Goal: Check status

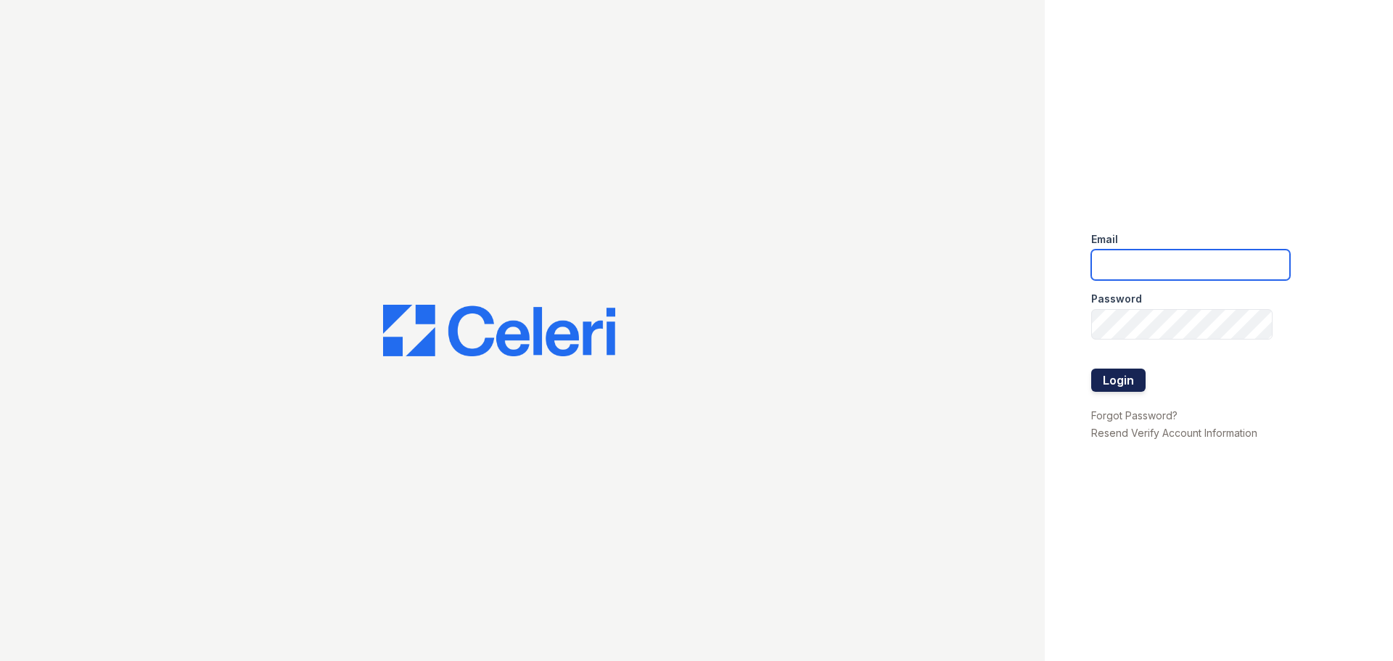
type input "[DOMAIN_NAME][EMAIL_ADDRESS][DOMAIN_NAME]"
click at [1129, 372] on button "Login" at bounding box center [1119, 380] width 54 height 23
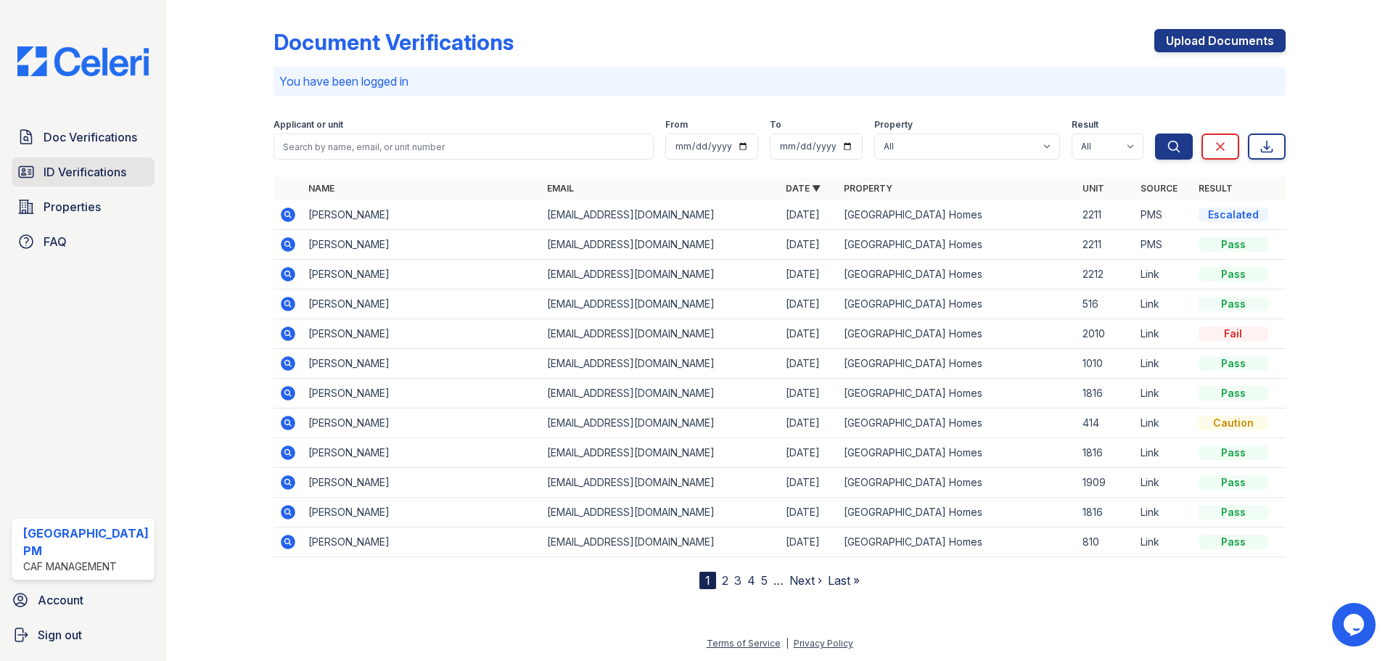
click at [78, 174] on span "ID Verifications" at bounding box center [85, 171] width 83 height 17
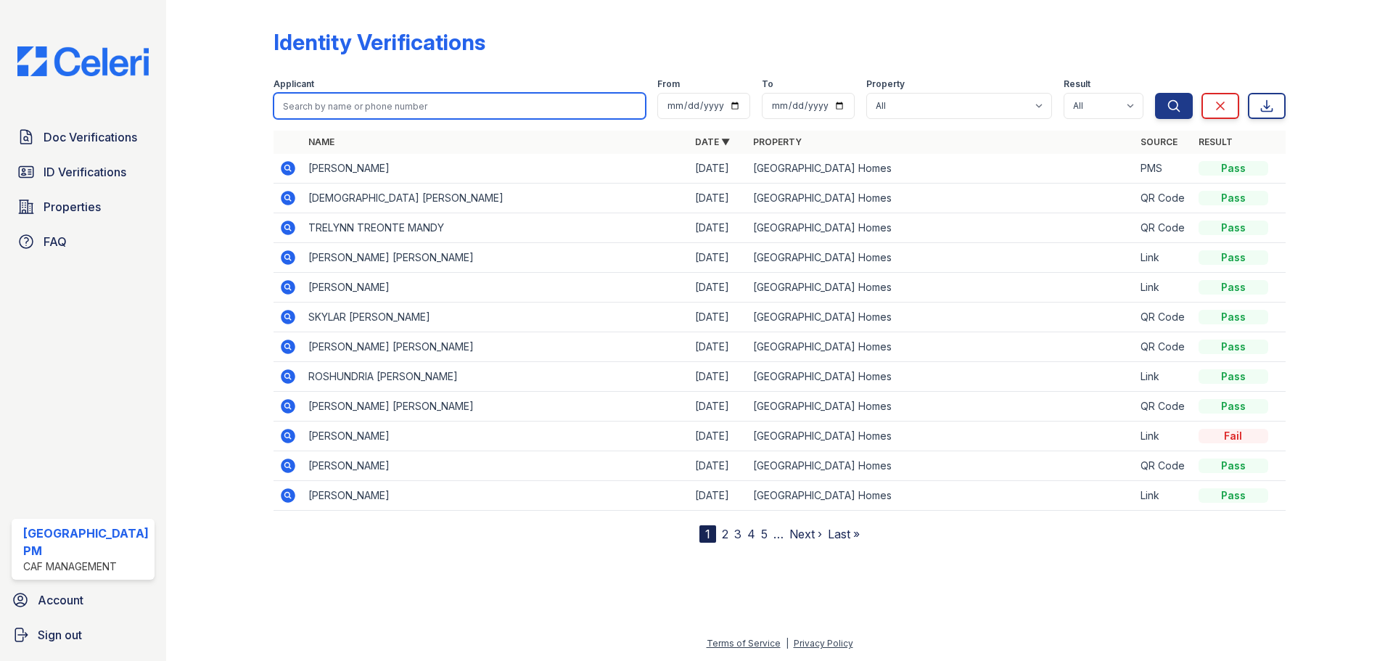
click at [392, 107] on input "search" at bounding box center [460, 106] width 372 height 26
type input "james"
click at [1155, 93] on button "Search" at bounding box center [1174, 106] width 38 height 26
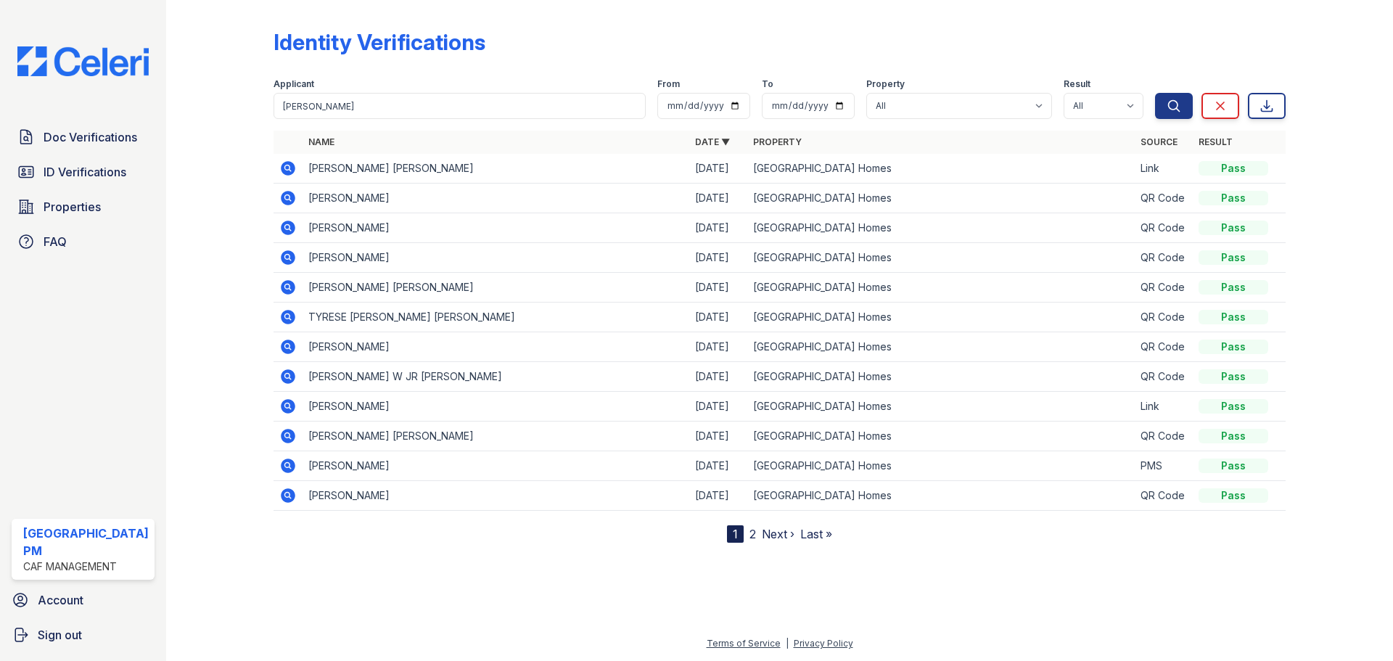
click at [295, 171] on icon at bounding box center [287, 168] width 17 height 17
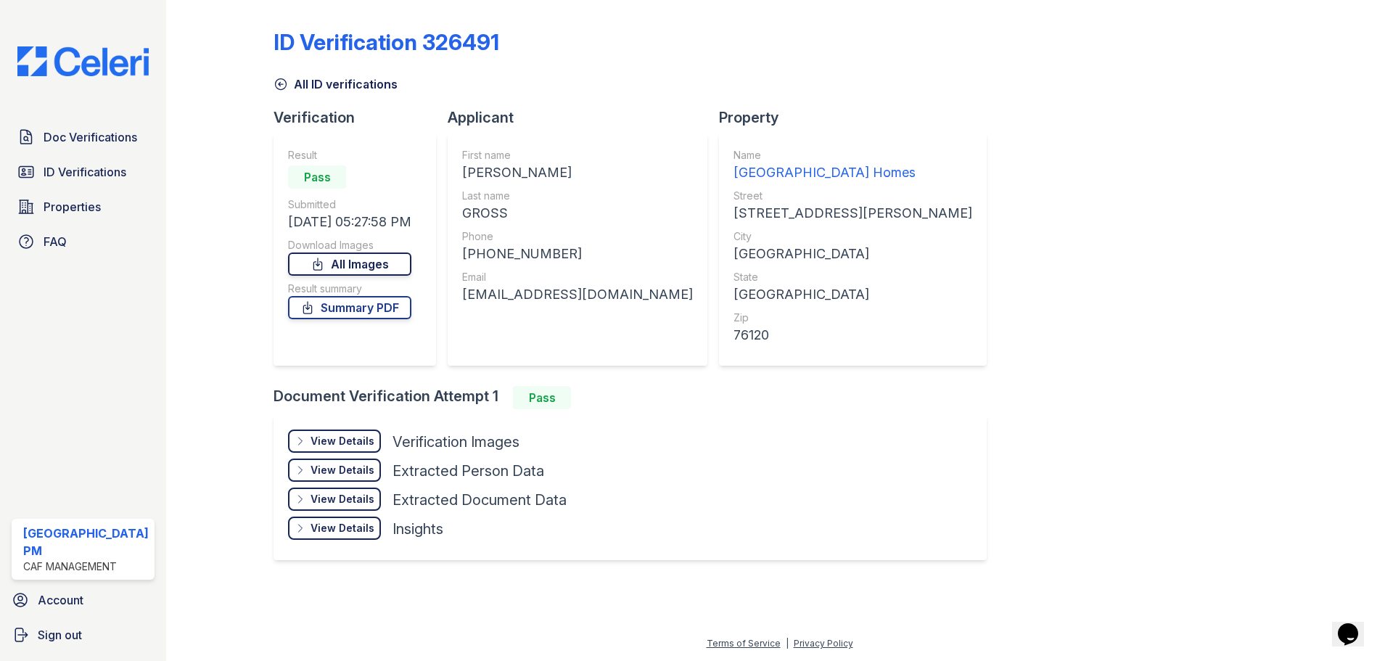
click at [365, 260] on link "All Images" at bounding box center [349, 264] width 123 height 23
click at [357, 312] on link "Summary PDF" at bounding box center [349, 307] width 123 height 23
click at [361, 310] on link "Summary PDF" at bounding box center [349, 307] width 123 height 23
click at [371, 306] on link "Summary PDF" at bounding box center [349, 307] width 123 height 23
